Goal: Navigation & Orientation: Find specific page/section

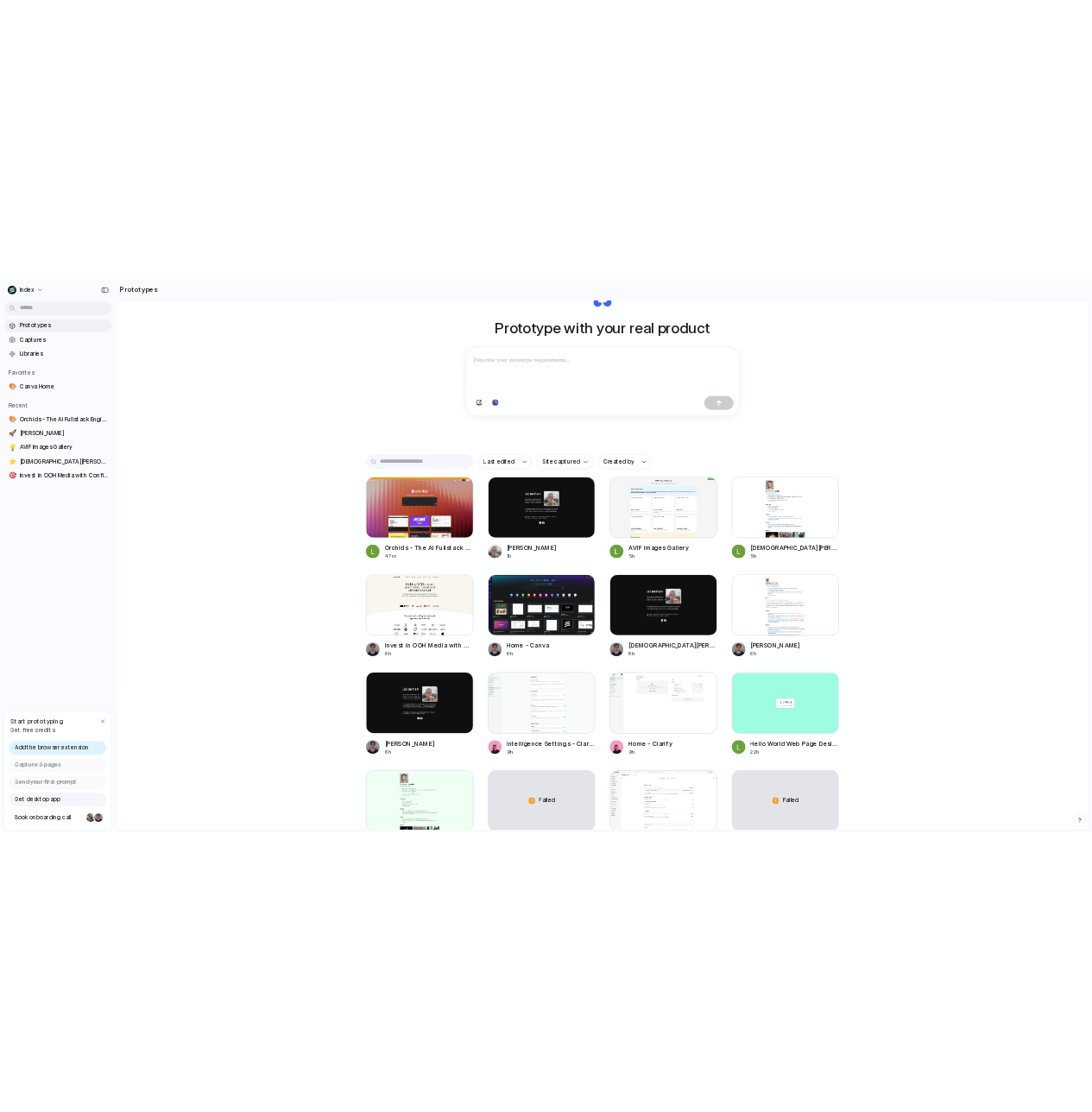
scroll to position [118, 0]
